Goal: Participate in discussion: Share content

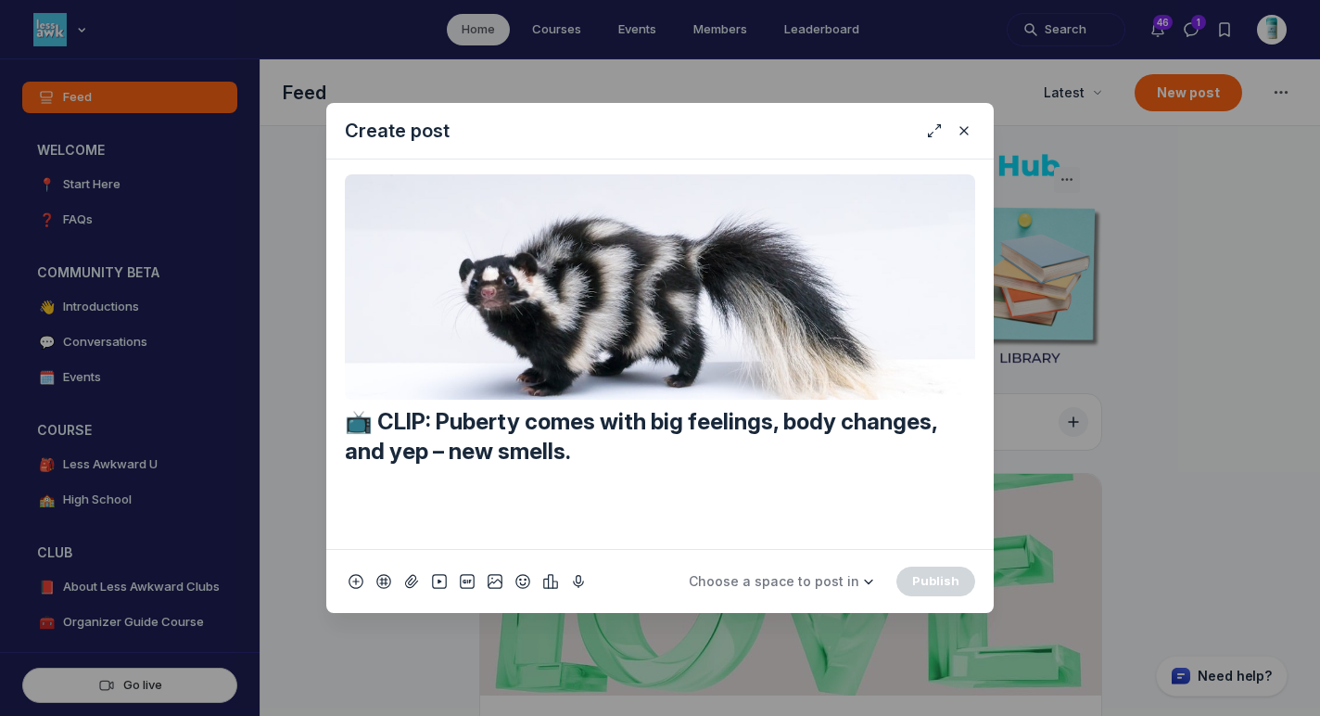
scroll to position [5009, 3552]
click at [804, 587] on span "Choose a space to post in" at bounding box center [774, 581] width 171 height 16
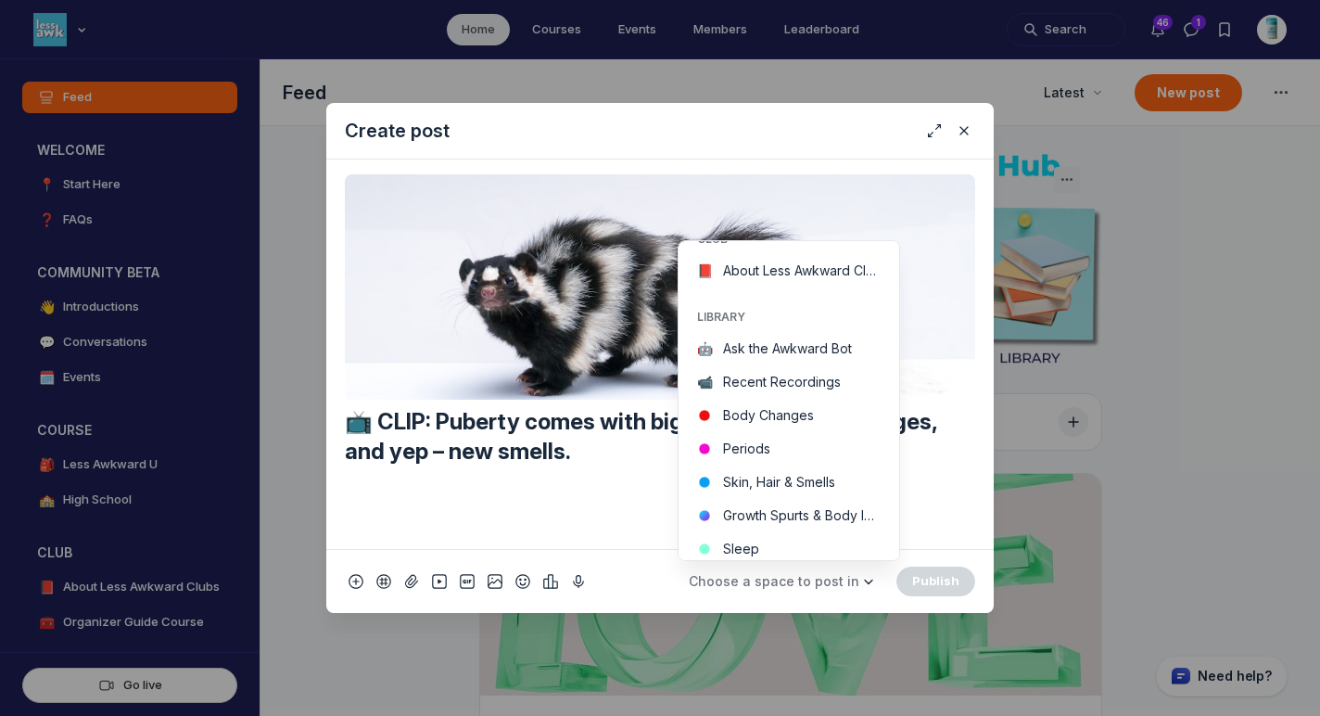
scroll to position [359, 0]
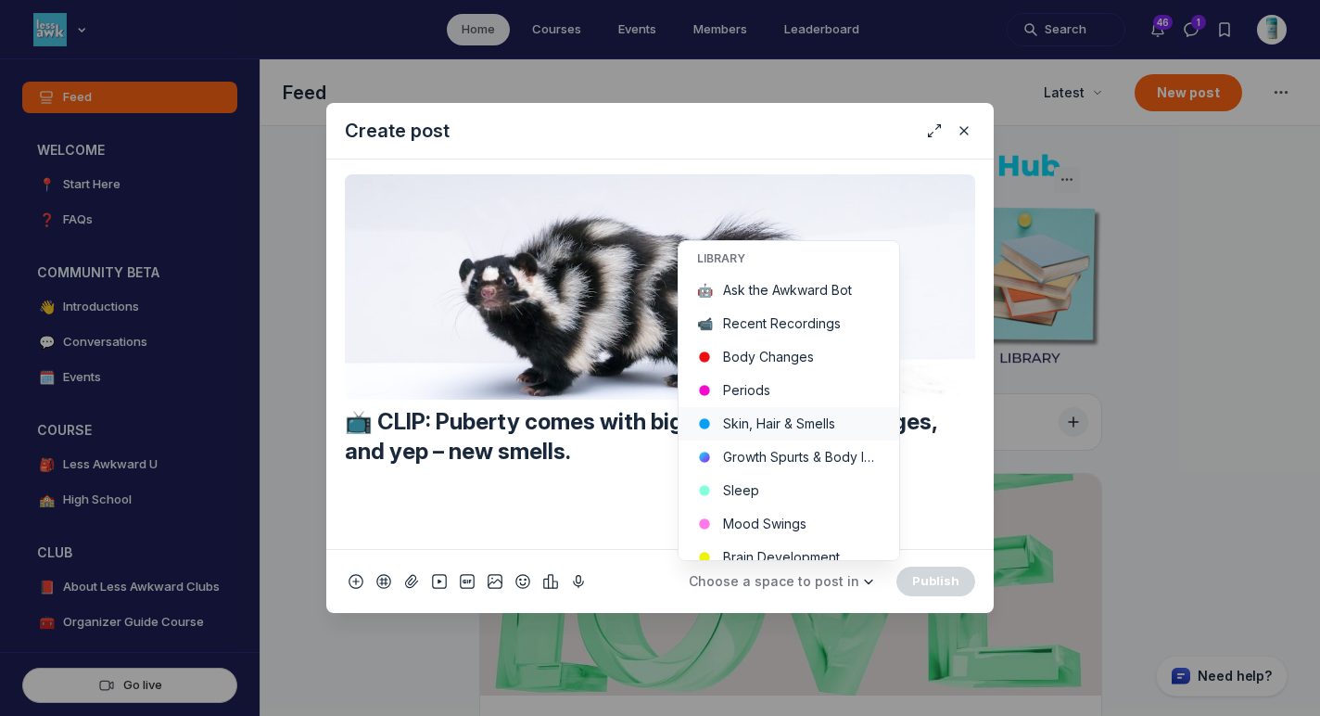
click at [836, 420] on button "Skin, Hair & Smells" at bounding box center [789, 423] width 221 height 33
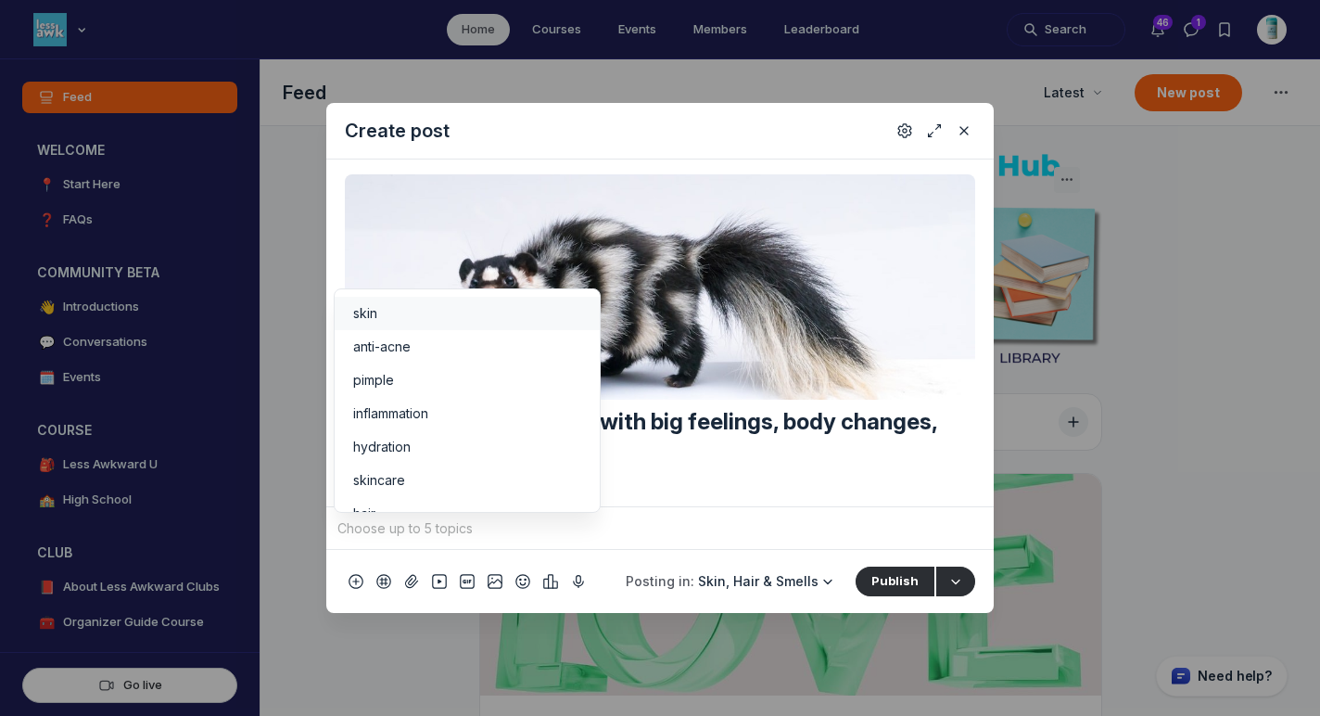
click at [645, 540] on input "Quick post modal" at bounding box center [660, 529] width 653 height 28
click at [400, 307] on div "skin" at bounding box center [467, 313] width 228 height 19
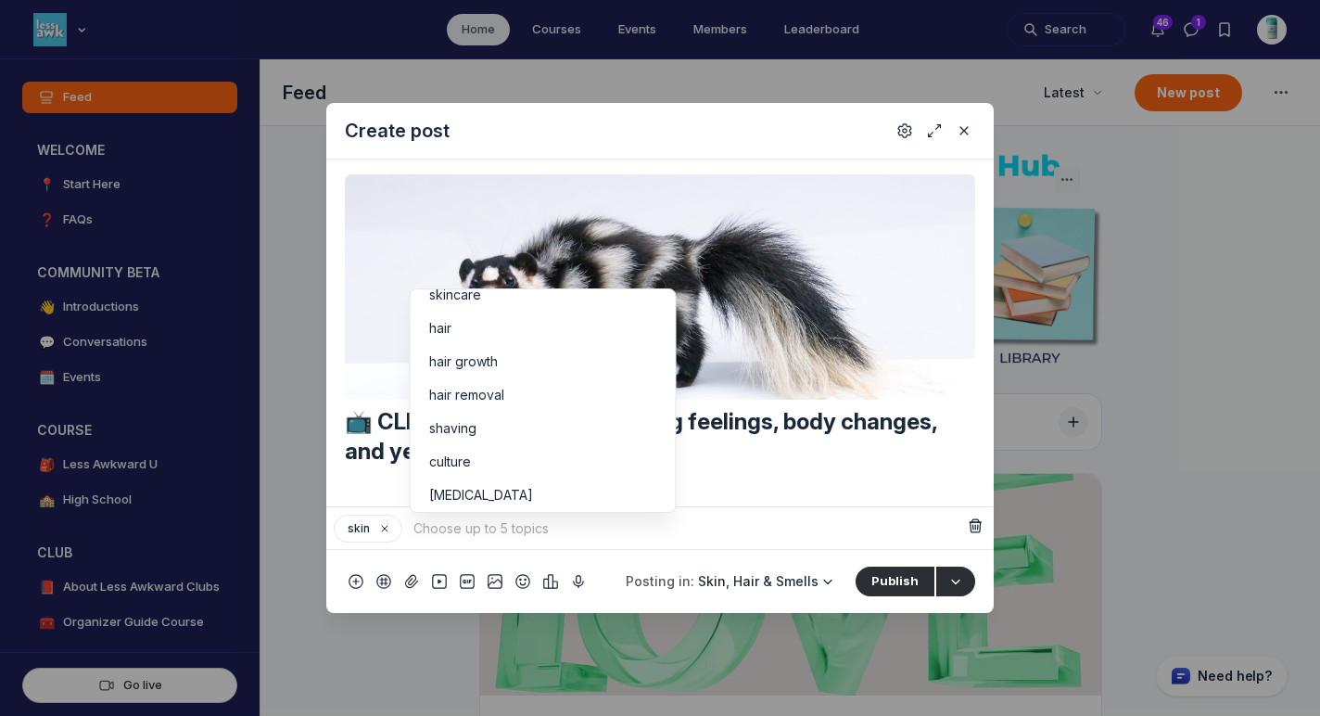
scroll to position [159, 0]
click at [502, 552] on footer "Posting in: Skin, Hair & Smells WELCOME 📍 Start Here ❓ FAQs COMMUNITY BETA 👋 In…" at bounding box center [660, 581] width 668 height 64
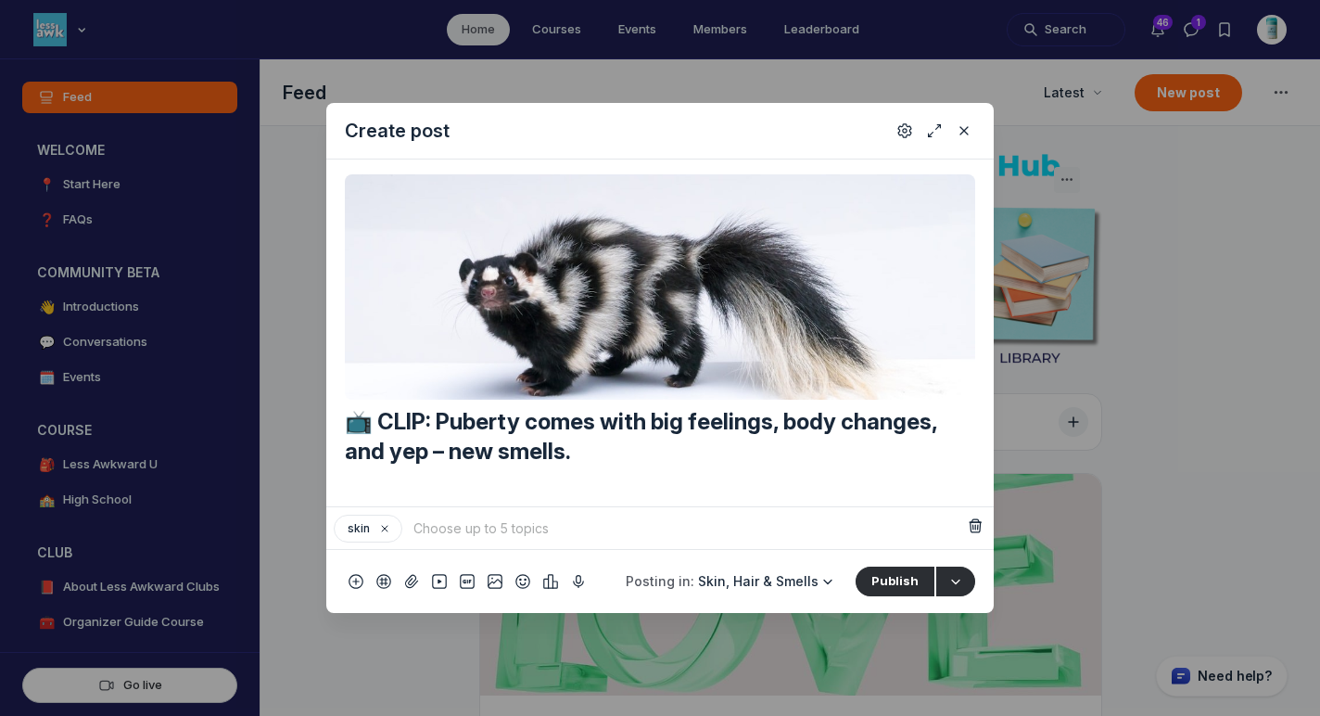
click at [496, 535] on input "Quick post modal" at bounding box center [687, 529] width 555 height 28
type input "smells"
click at [480, 489] on li "Create topic "smells"" at bounding box center [543, 487] width 265 height 33
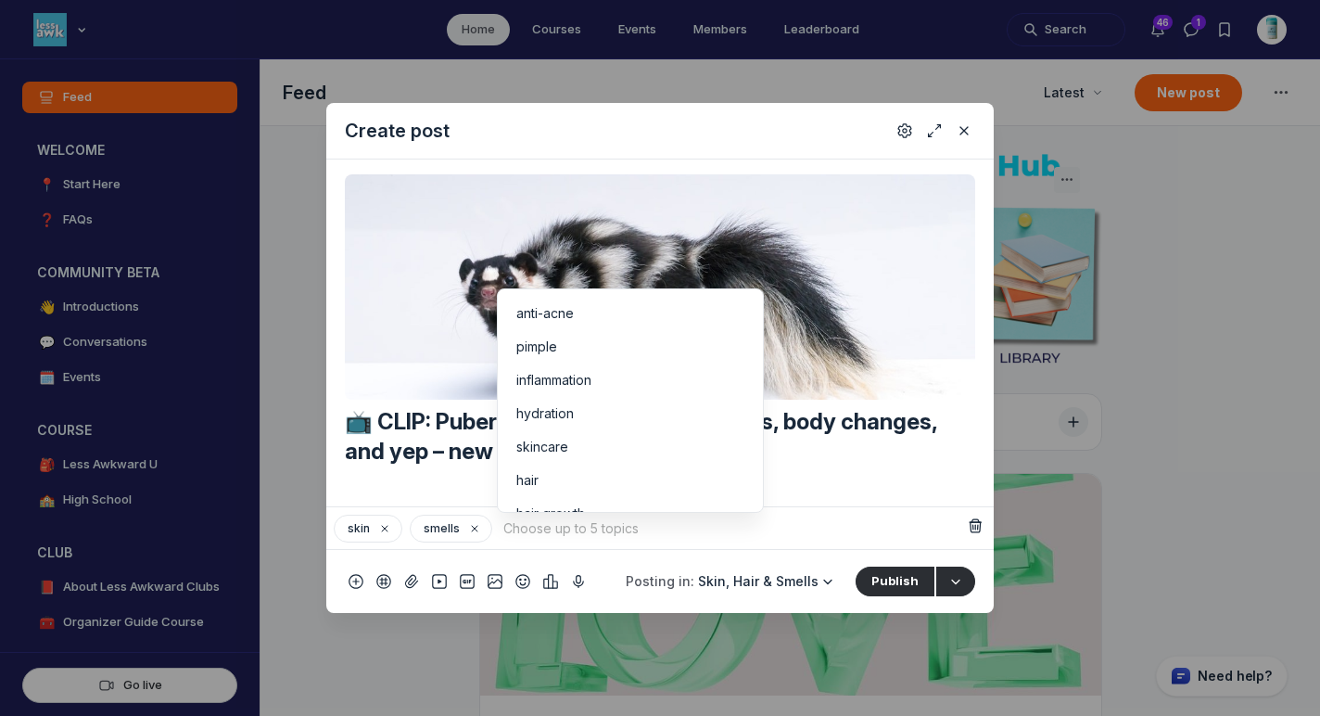
click at [517, 536] on input "Quick post modal" at bounding box center [732, 529] width 465 height 28
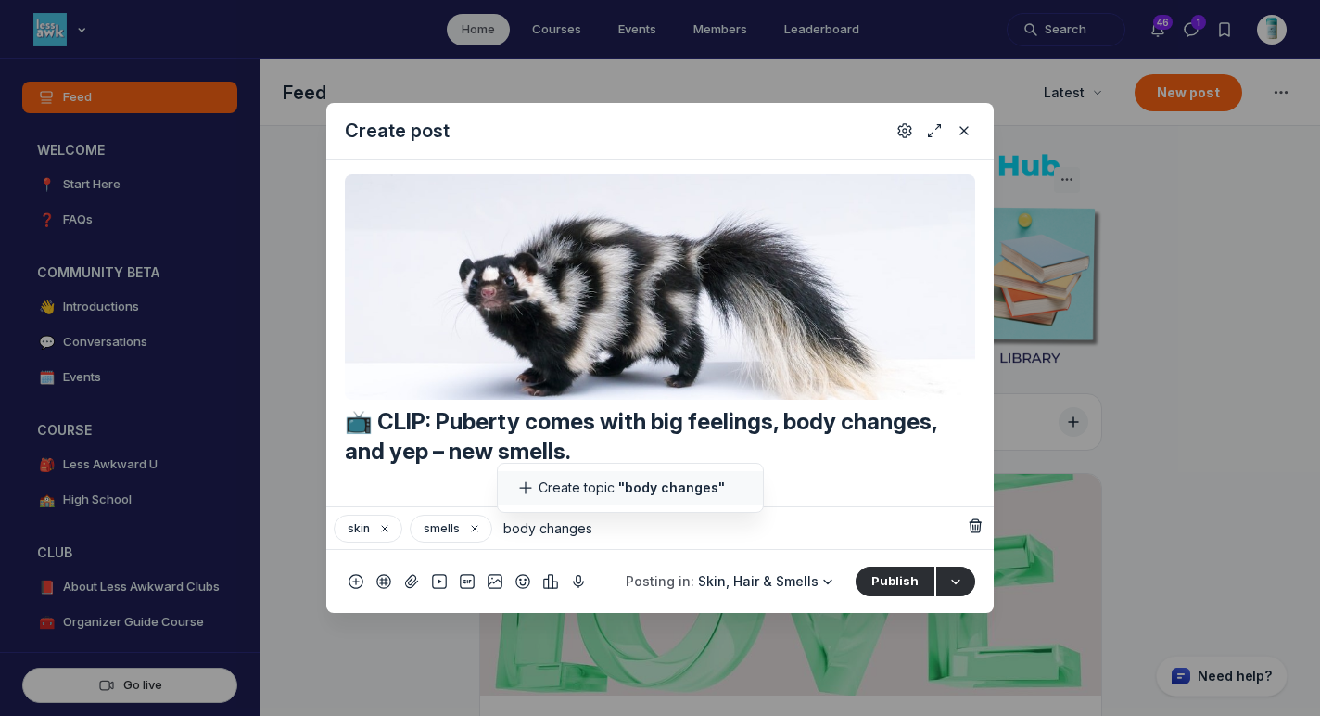
type input "body changes"
click at [630, 495] on span ""body changes"" at bounding box center [672, 487] width 107 height 19
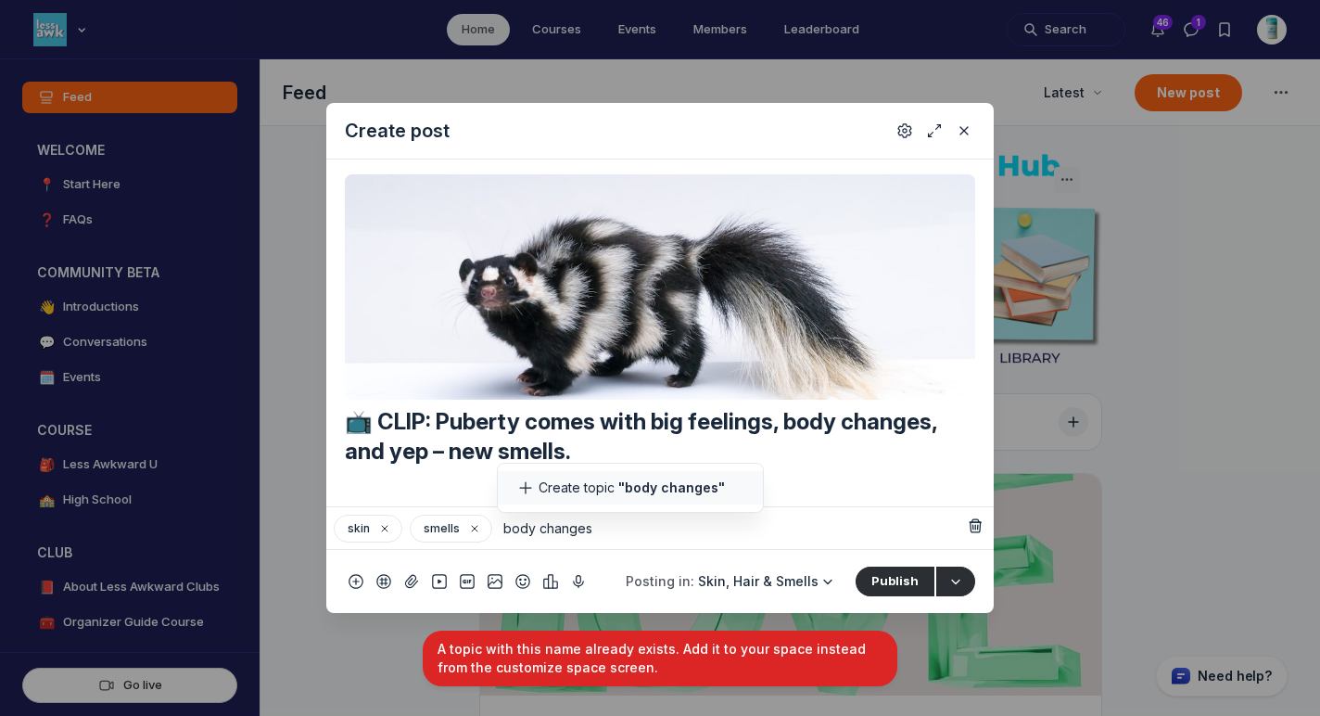
click at [588, 486] on li "Create topic "body changes"" at bounding box center [630, 487] width 265 height 33
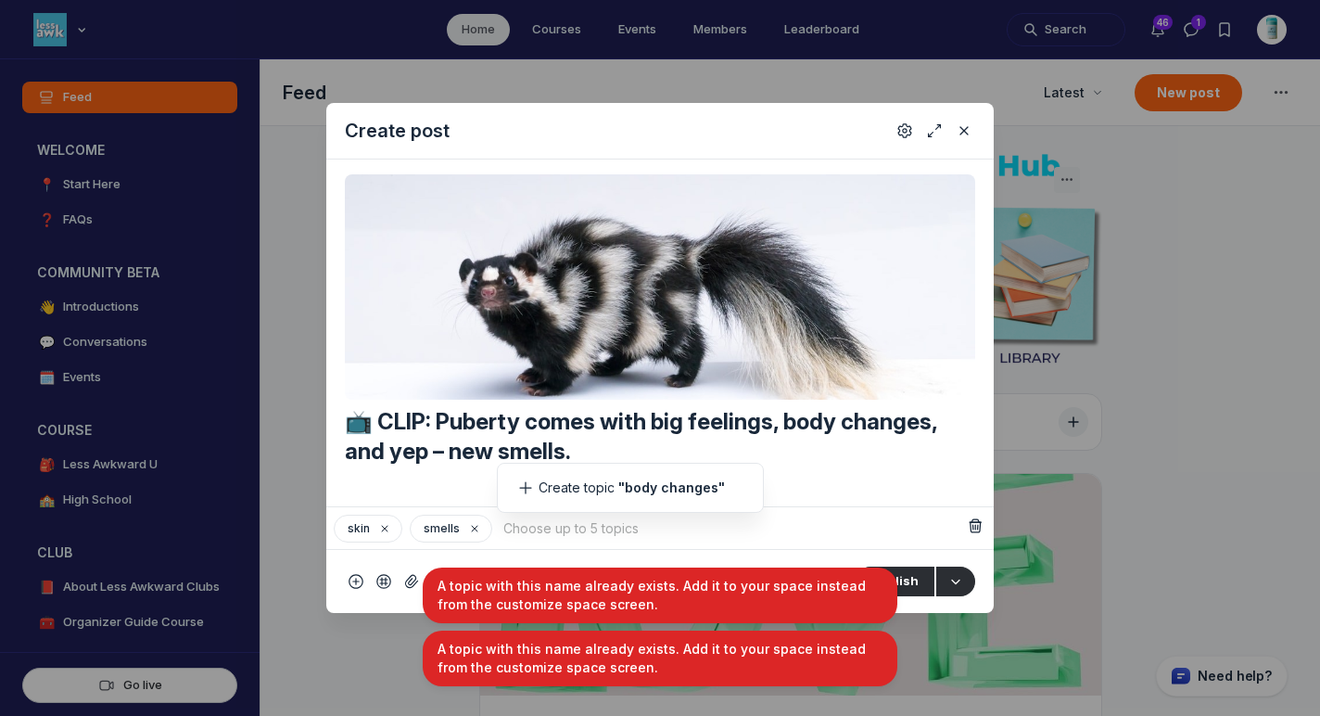
click at [596, 531] on input "Quick post modal" at bounding box center [732, 529] width 465 height 28
type input "body"
click at [622, 490] on span ""body"" at bounding box center [641, 487] width 45 height 19
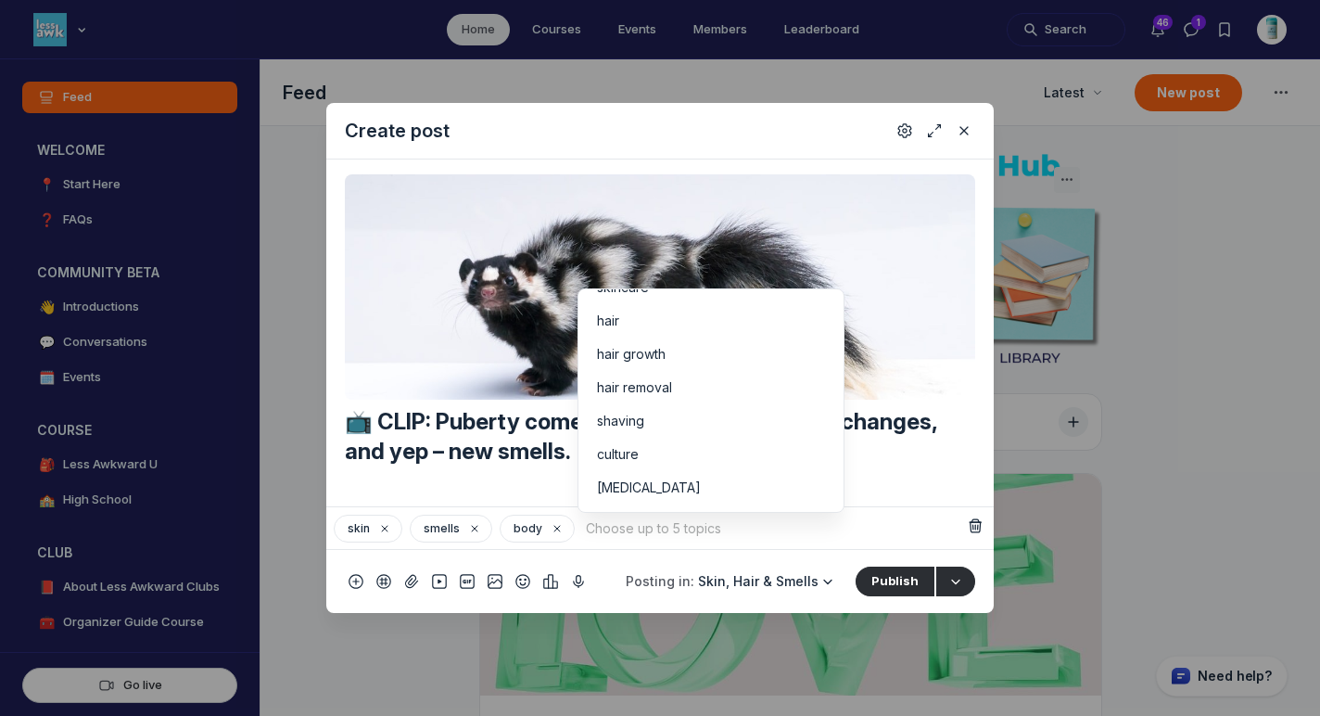
click at [635, 533] on input "Quick post modal" at bounding box center [773, 529] width 382 height 28
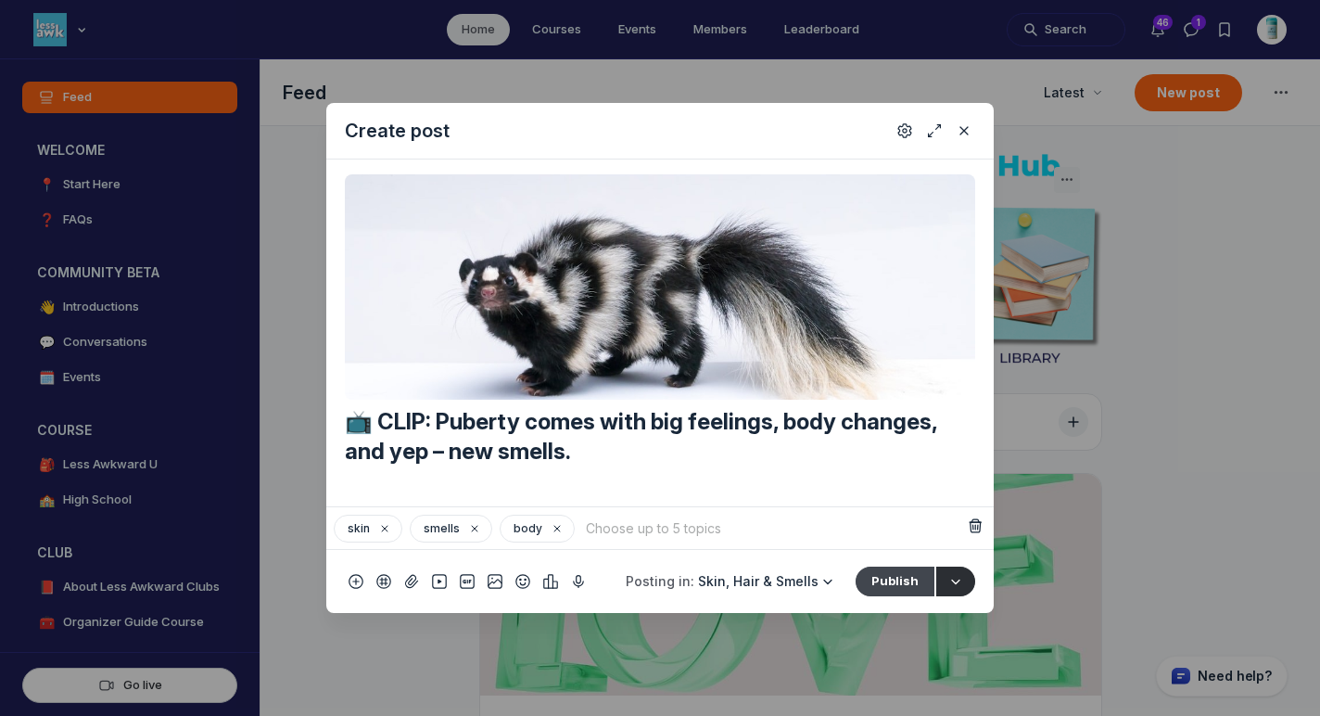
click at [899, 585] on button "Publish" at bounding box center [895, 582] width 79 height 30
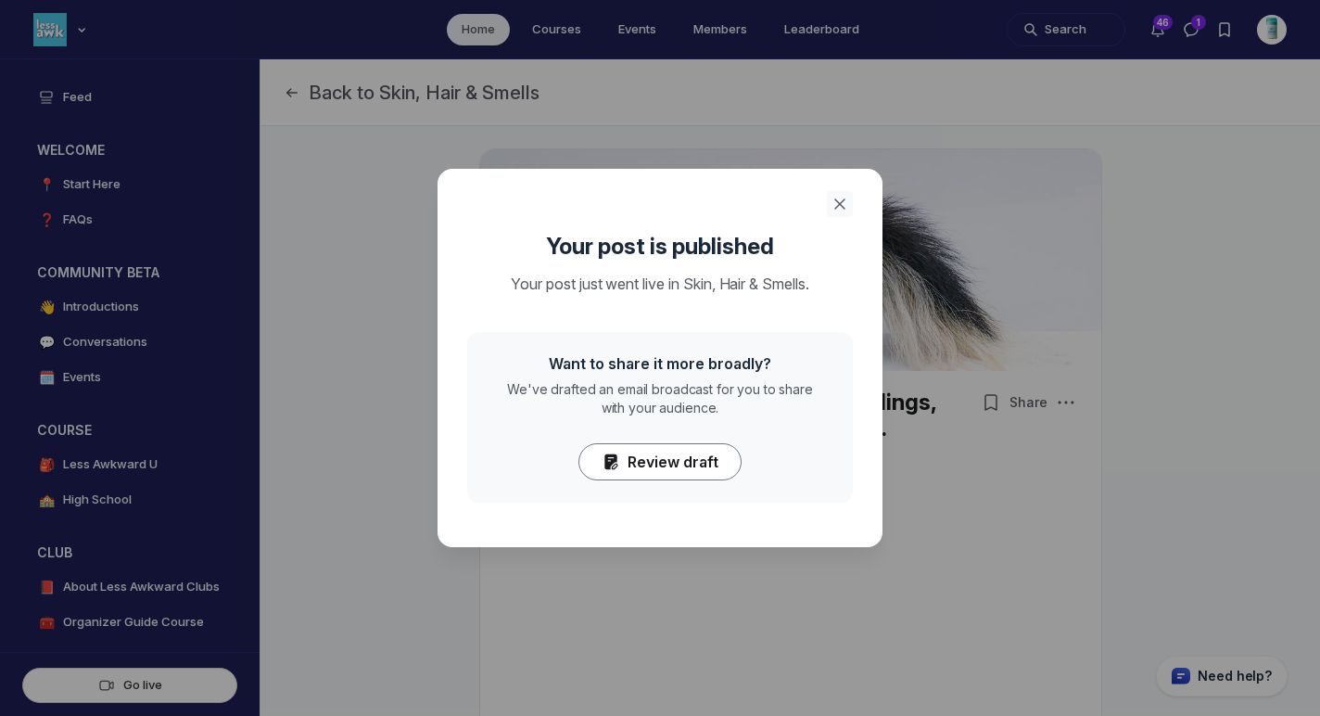
click at [840, 202] on icon "Close" at bounding box center [840, 204] width 19 height 19
